Goal: Task Accomplishment & Management: Use online tool/utility

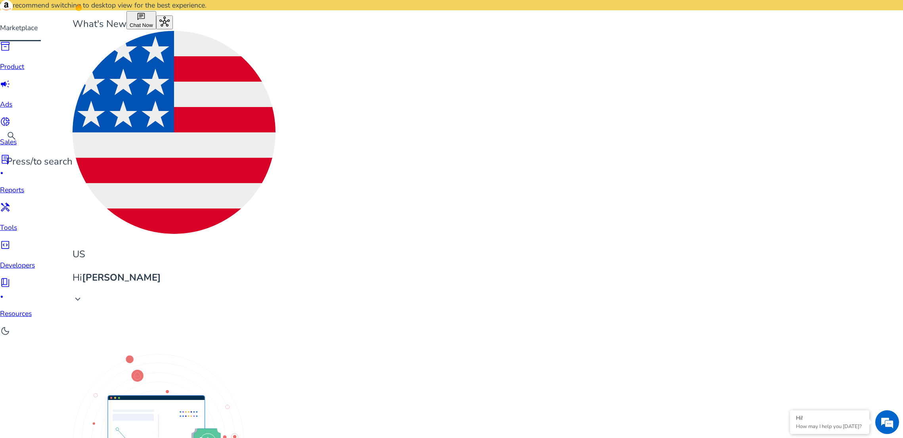
scroll to position [422, 0]
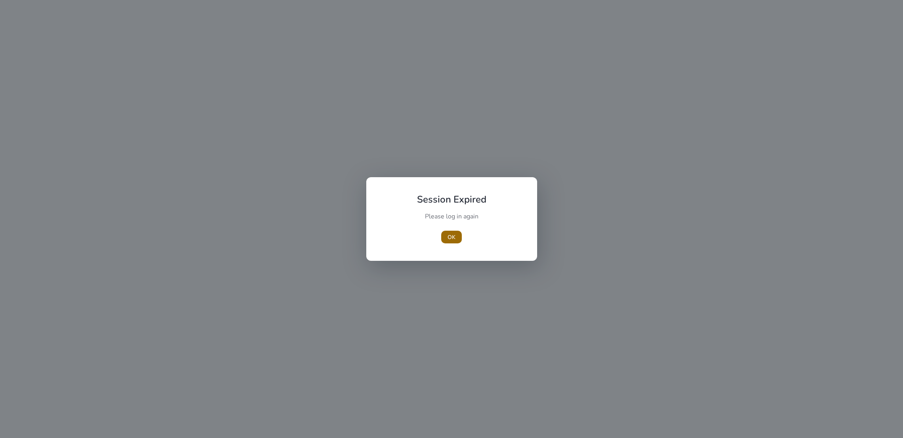
click at [455, 239] on span "OK" at bounding box center [452, 237] width 8 height 8
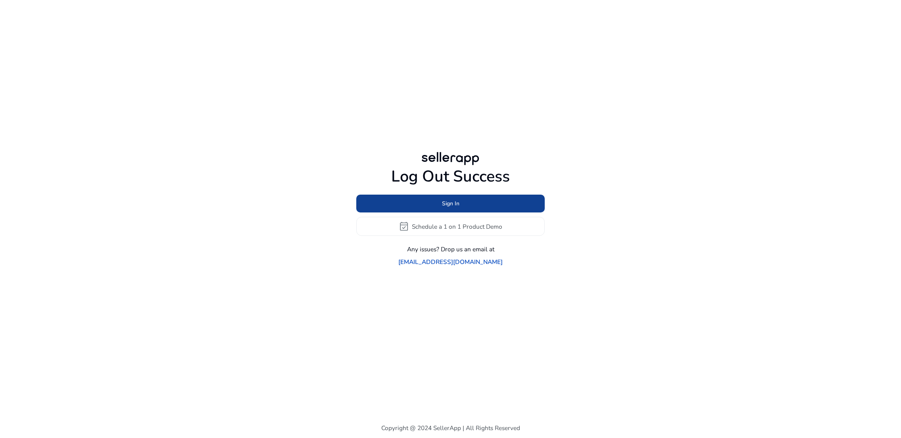
click at [458, 208] on span "Sign In" at bounding box center [450, 203] width 17 height 8
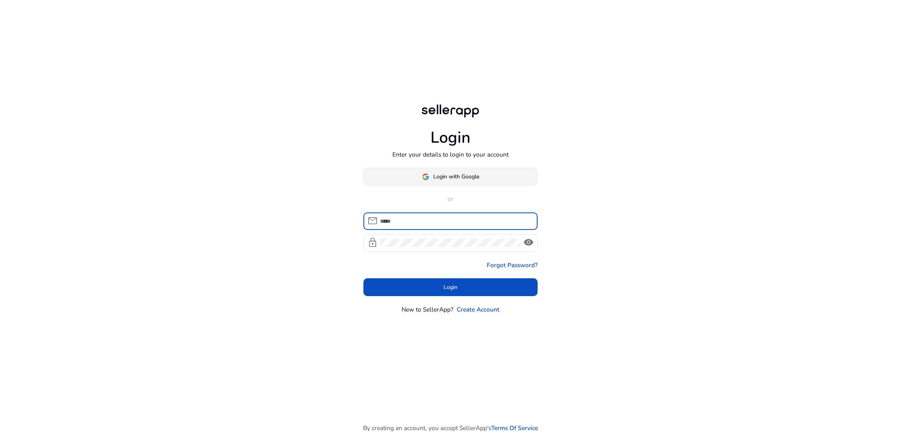
click at [455, 177] on span "Login with Google" at bounding box center [456, 176] width 46 height 8
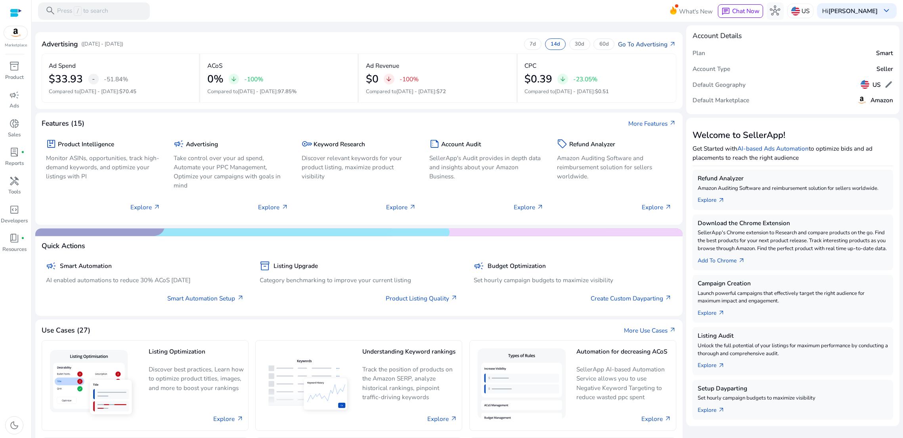
click at [645, 48] on link "Go To Advertising arrow_outward" at bounding box center [647, 44] width 58 height 9
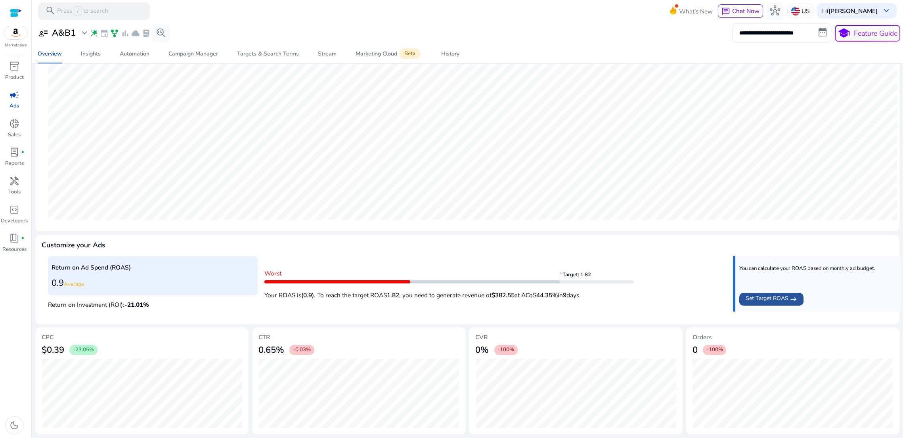
click at [773, 294] on span "Set Target ROAS" at bounding box center [767, 299] width 43 height 10
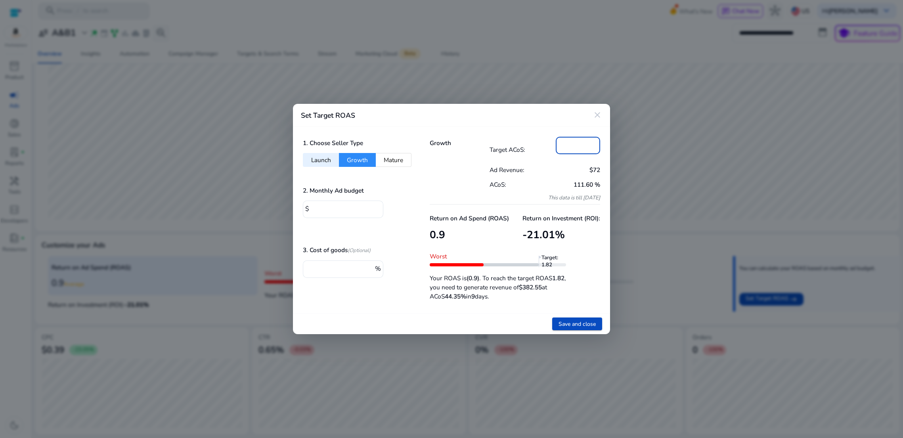
drag, startPoint x: 573, startPoint y: 140, endPoint x: 556, endPoint y: 141, distance: 17.1
click at [556, 141] on div "**" at bounding box center [578, 145] width 44 height 17
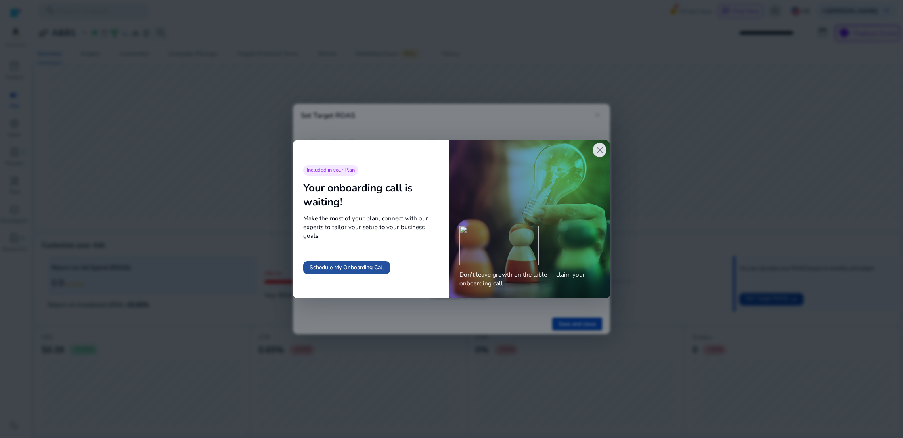
click at [337, 271] on span "Schedule My Onboarding Call" at bounding box center [347, 267] width 74 height 8
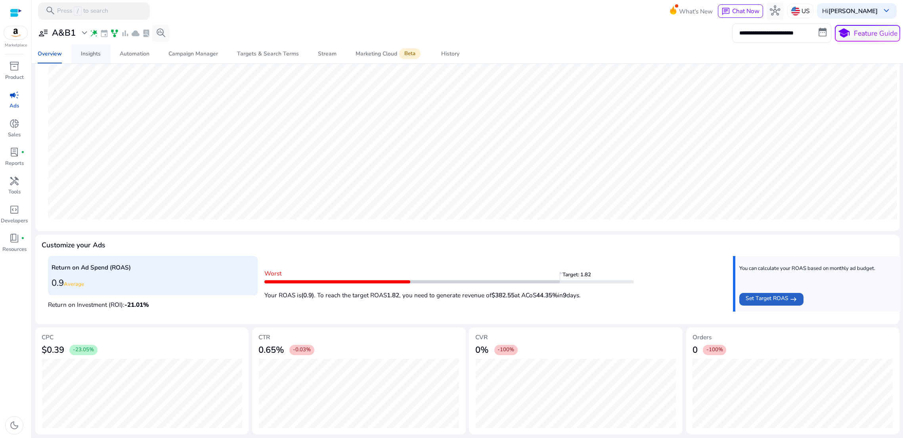
click at [88, 54] on div "Insights" at bounding box center [91, 54] width 20 height 6
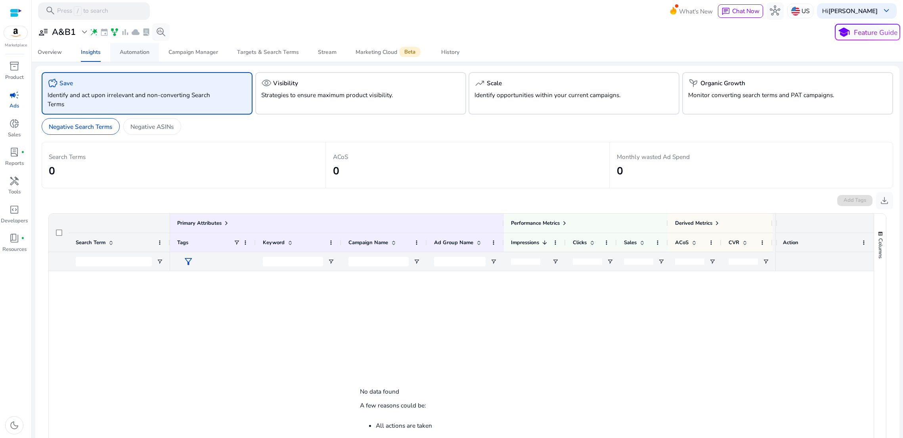
click at [125, 55] on div "Automation" at bounding box center [135, 53] width 30 height 6
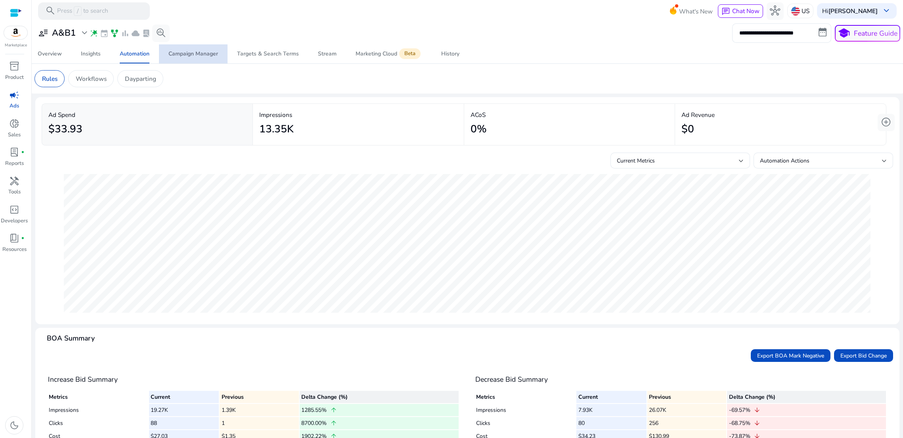
click at [185, 57] on div "Campaign Manager" at bounding box center [194, 54] width 50 height 6
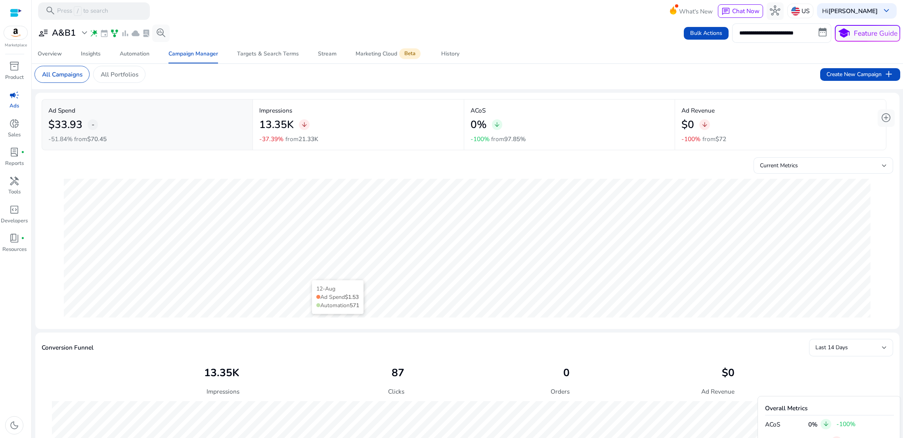
scroll to position [4, 0]
click at [246, 57] on div "Targets & Search Terms" at bounding box center [268, 54] width 62 height 6
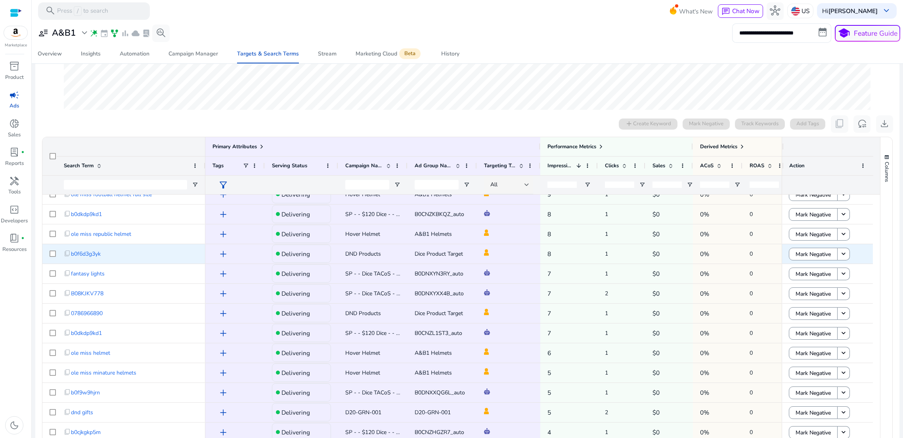
scroll to position [212, 0]
